Goal: Task Accomplishment & Management: Manage account settings

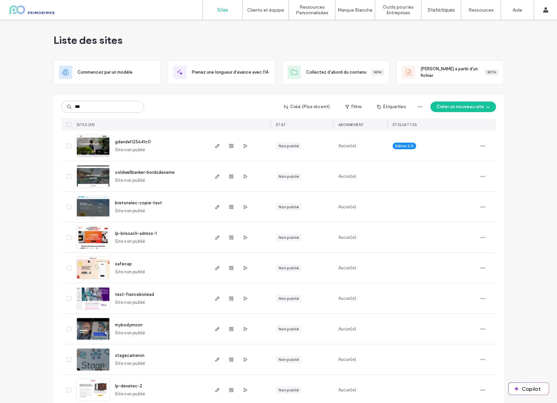
type input "***"
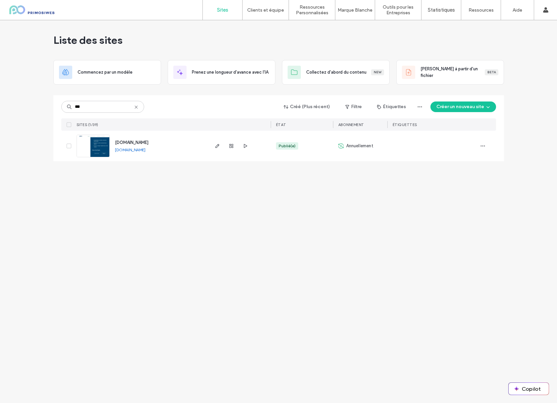
click at [135, 151] on link "[DOMAIN_NAME]" at bounding box center [130, 149] width 31 height 5
click at [216, 146] on use "button" at bounding box center [217, 146] width 4 height 4
click at [247, 148] on icon "button" at bounding box center [245, 145] width 5 height 5
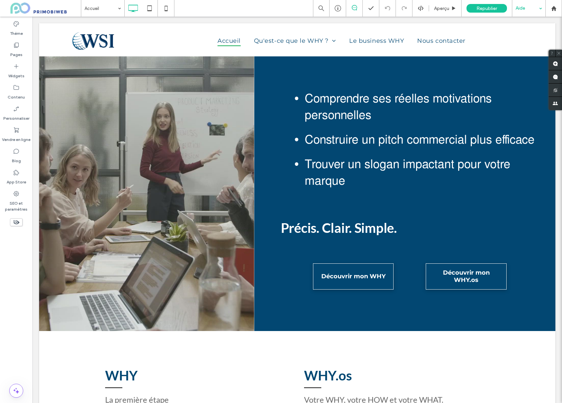
click at [530, 9] on div "Aide" at bounding box center [528, 8] width 33 height 17
click at [14, 190] on icon at bounding box center [16, 193] width 7 height 7
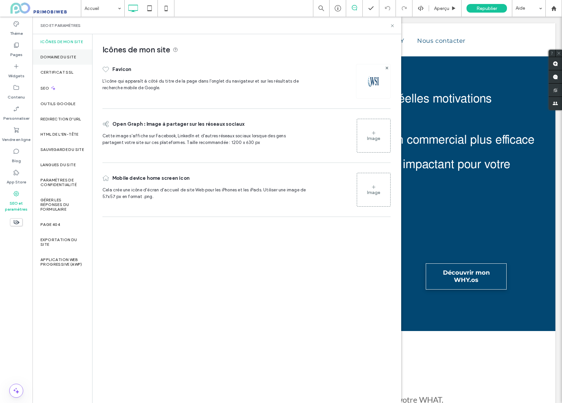
click at [60, 56] on label "Domaine du site" at bounding box center [57, 57] width 35 height 5
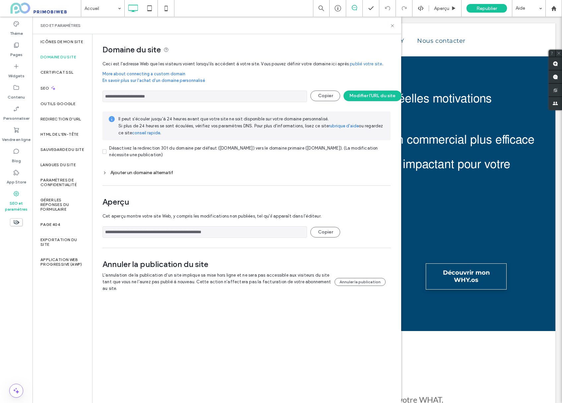
click at [108, 172] on div "Ajouter un domaine alternatif" at bounding box center [246, 173] width 288 height 6
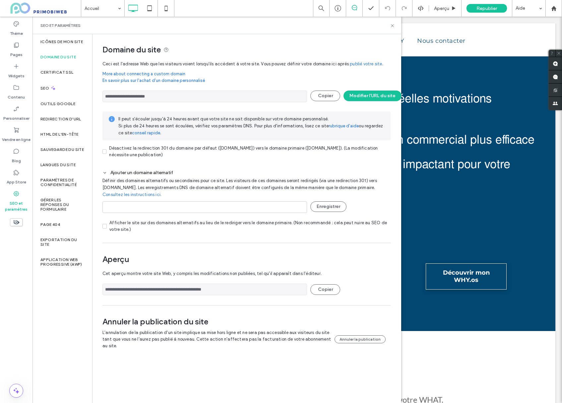
click at [349, 127] on link "rubrique d'aide" at bounding box center [344, 126] width 30 height 7
click at [393, 27] on icon at bounding box center [392, 25] width 5 height 5
